Goal: Information Seeking & Learning: Learn about a topic

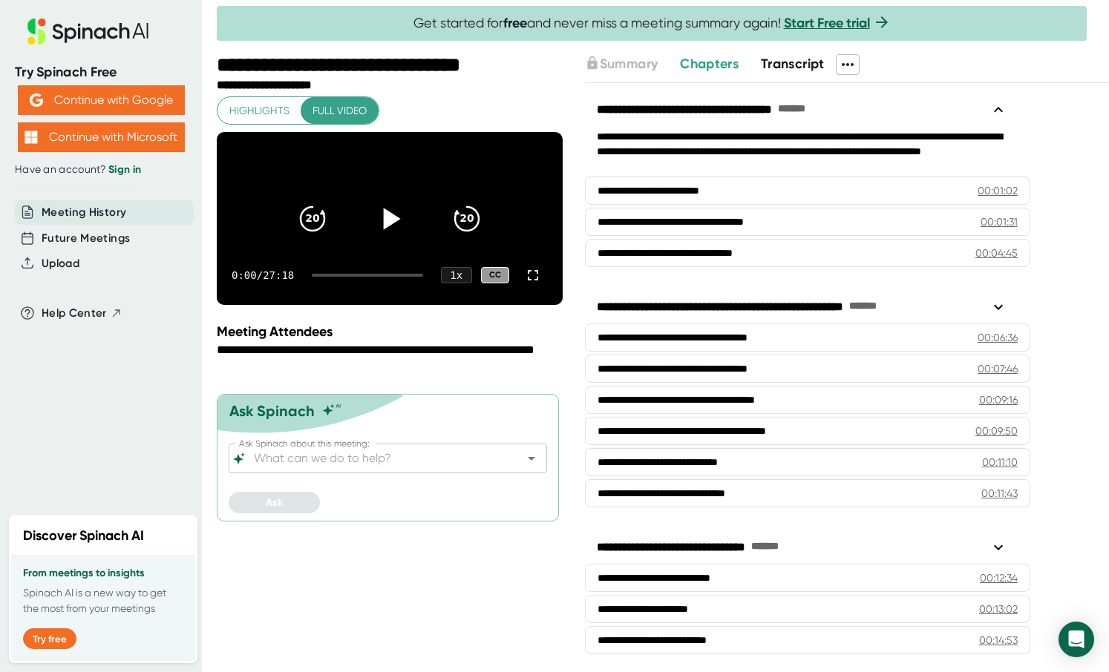
click at [378, 234] on icon at bounding box center [389, 218] width 37 height 37
click at [384, 227] on icon at bounding box center [389, 219] width 19 height 22
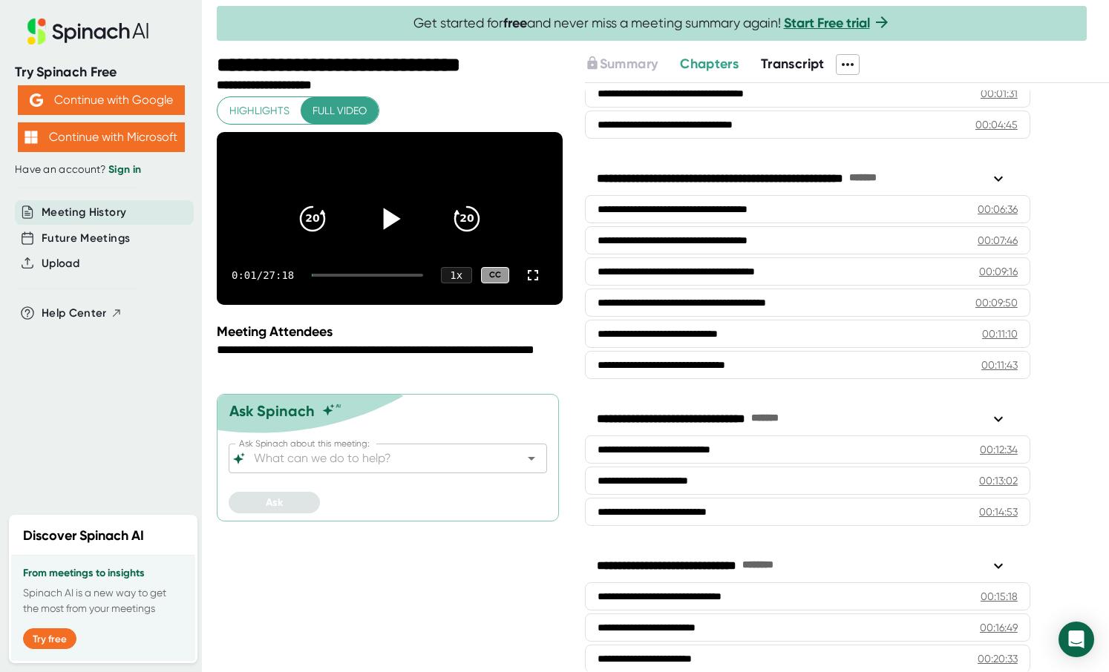
scroll to position [148, 0]
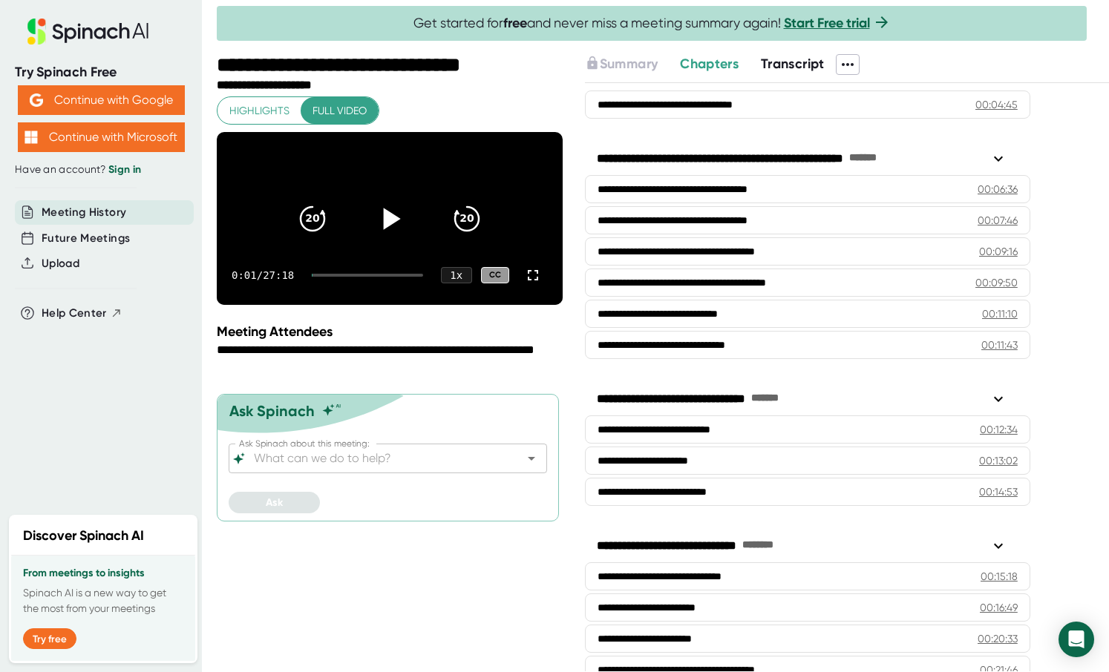
click at [790, 62] on span "Transcript" at bounding box center [793, 64] width 64 height 16
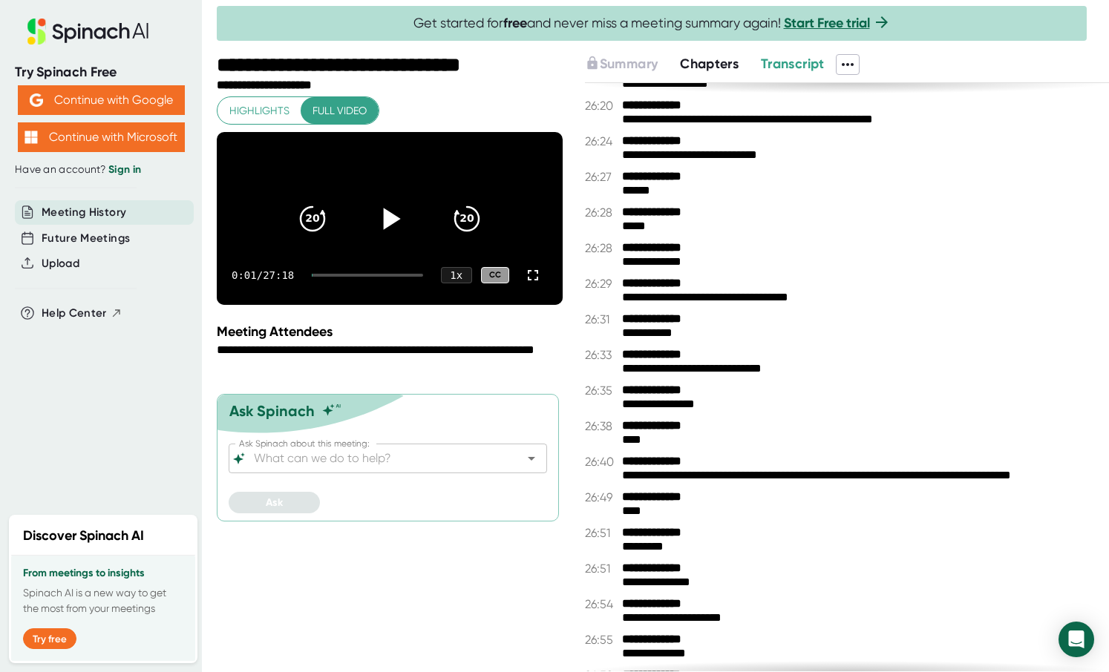
scroll to position [15244, 0]
